Goal: Task Accomplishment & Management: Use online tool/utility

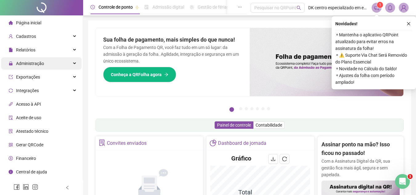
click at [45, 64] on div "Administração" at bounding box center [41, 63] width 80 height 12
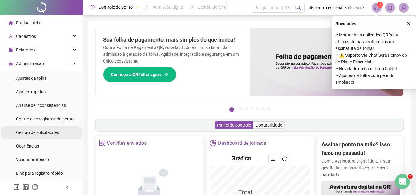
click at [39, 133] on span "Gestão de solicitações" at bounding box center [37, 132] width 43 height 5
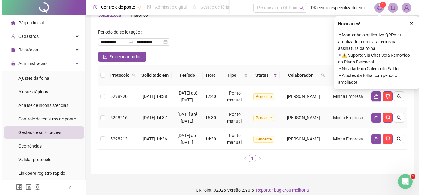
scroll to position [46, 0]
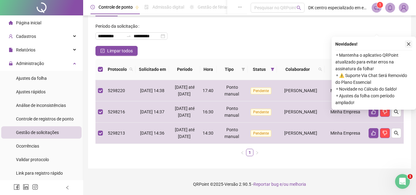
click at [408, 42] on icon "close" at bounding box center [409, 44] width 4 height 4
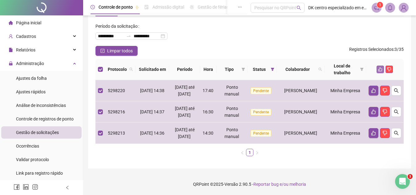
click at [383, 67] on icon "like" at bounding box center [380, 69] width 4 height 4
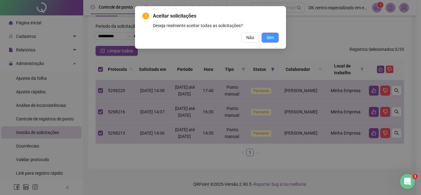
click at [275, 36] on button "Sim" at bounding box center [270, 38] width 17 height 10
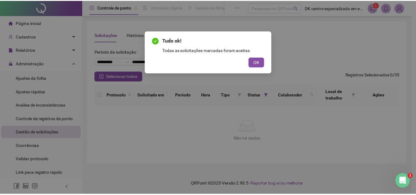
scroll to position [0, 0]
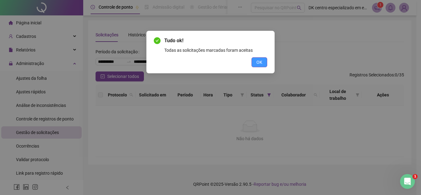
click at [255, 63] on button "OK" at bounding box center [259, 62] width 16 height 10
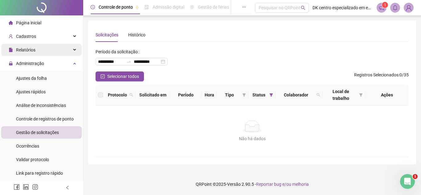
click at [58, 51] on div "Relatórios" at bounding box center [41, 50] width 80 height 12
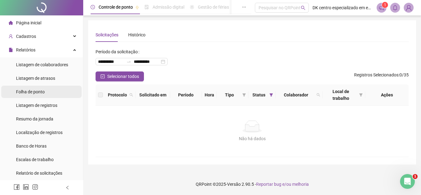
click at [38, 95] on div "Folha de ponto" at bounding box center [30, 92] width 29 height 12
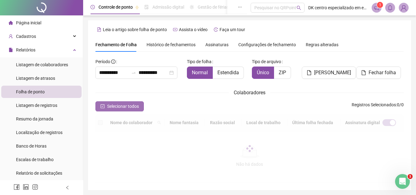
scroll to position [29, 0]
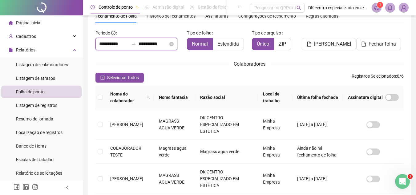
click at [123, 43] on input "**********" at bounding box center [114, 43] width 30 height 7
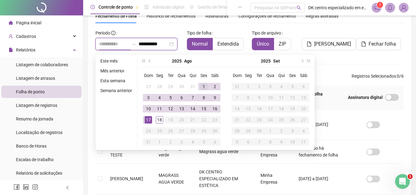
type input "**********"
click at [205, 86] on div "1" at bounding box center [203, 86] width 7 height 7
type input "**********"
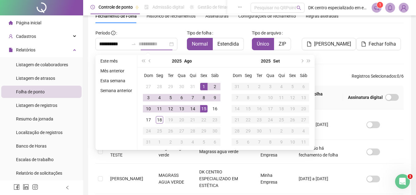
click at [205, 110] on div "15" at bounding box center [203, 108] width 7 height 7
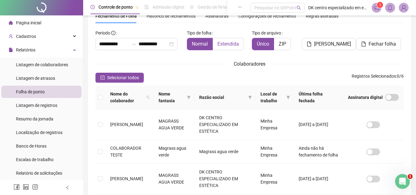
click at [227, 48] on label "Estendida" at bounding box center [228, 44] width 31 height 12
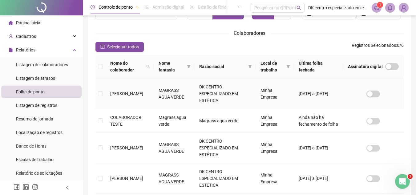
click at [130, 92] on span "[PERSON_NAME]" at bounding box center [126, 93] width 33 height 5
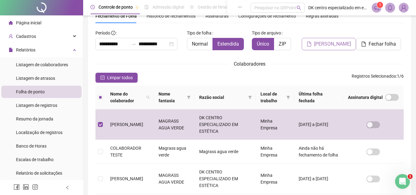
click at [342, 47] on span "[PERSON_NAME]" at bounding box center [332, 43] width 37 height 7
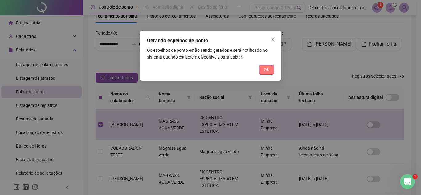
click at [267, 72] on span "Ok" at bounding box center [266, 69] width 5 height 7
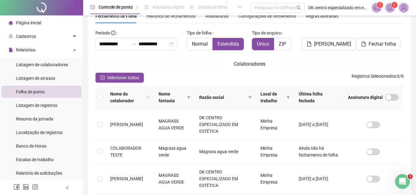
click at [392, 5] on sup "1" at bounding box center [395, 5] width 6 height 6
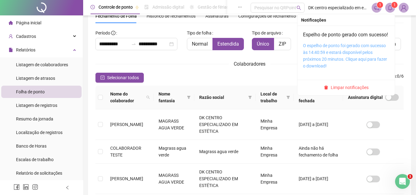
click at [369, 51] on link "O espelho de ponto foi gerado com sucesso às 14:40:59 e estará disponível pelos…" at bounding box center [345, 55] width 84 height 25
